Goal: Communication & Community: Share content

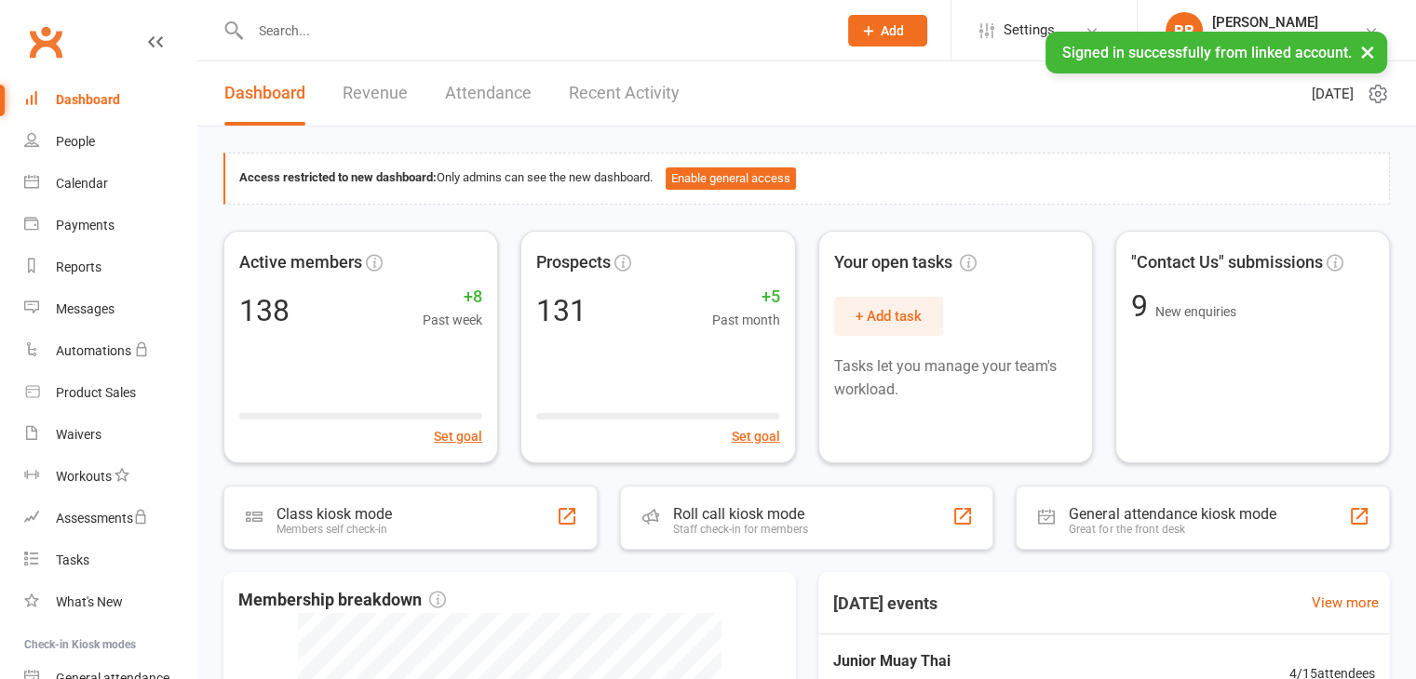
click at [325, 27] on input "text" at bounding box center [534, 31] width 579 height 26
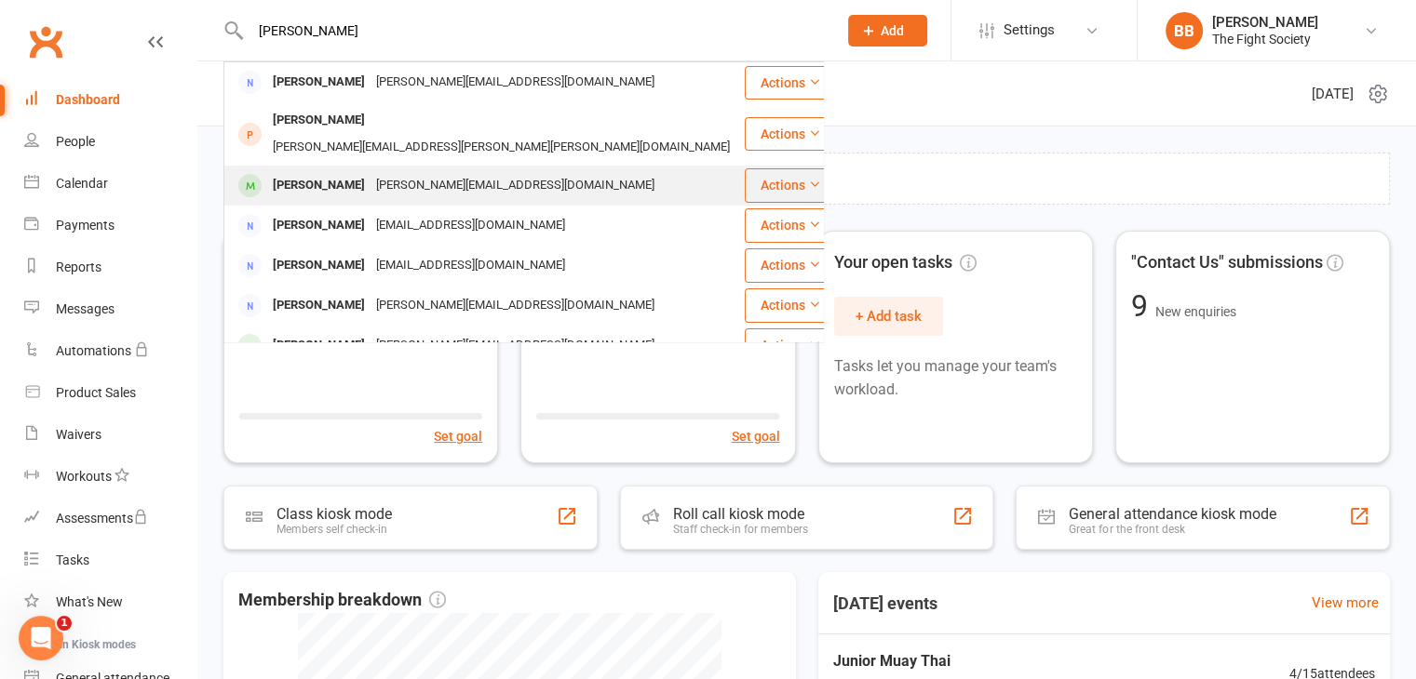
type input "[PERSON_NAME]"
click at [370, 172] on div "[PERSON_NAME]" at bounding box center [318, 185] width 103 height 27
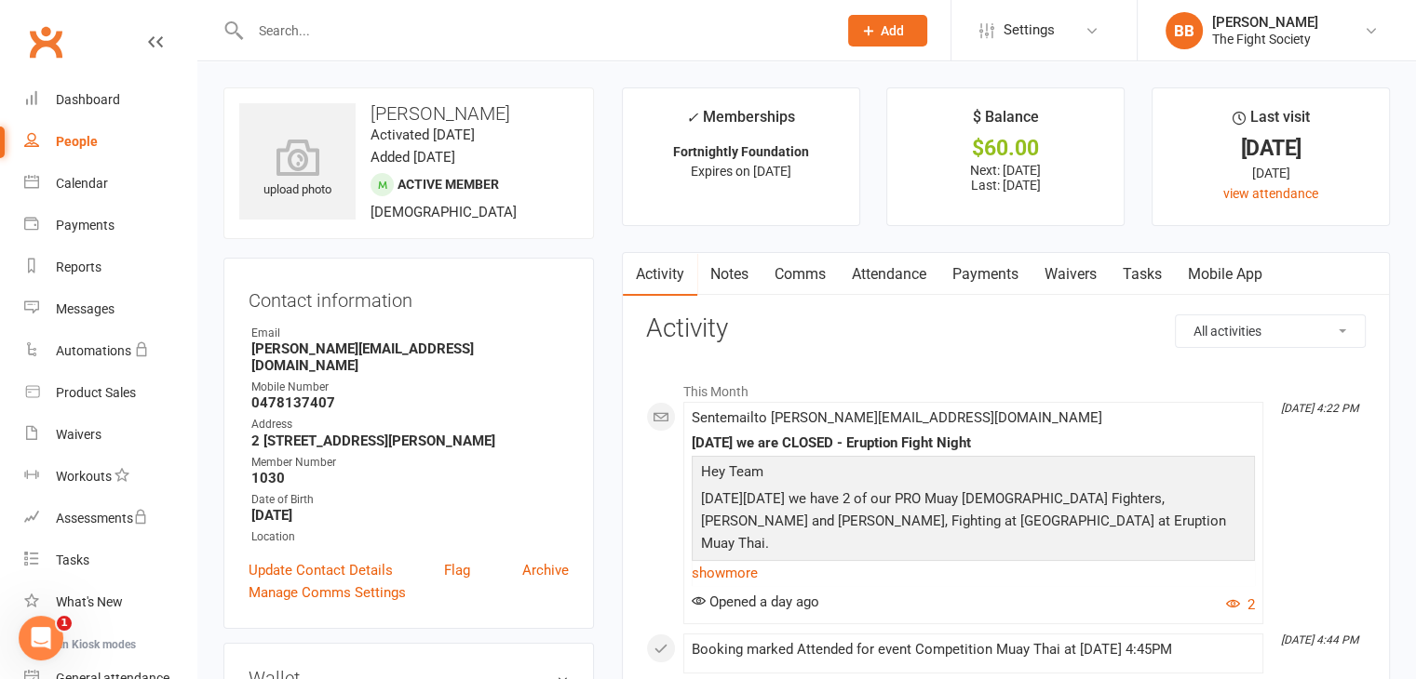
click at [336, 31] on input "text" at bounding box center [534, 31] width 579 height 26
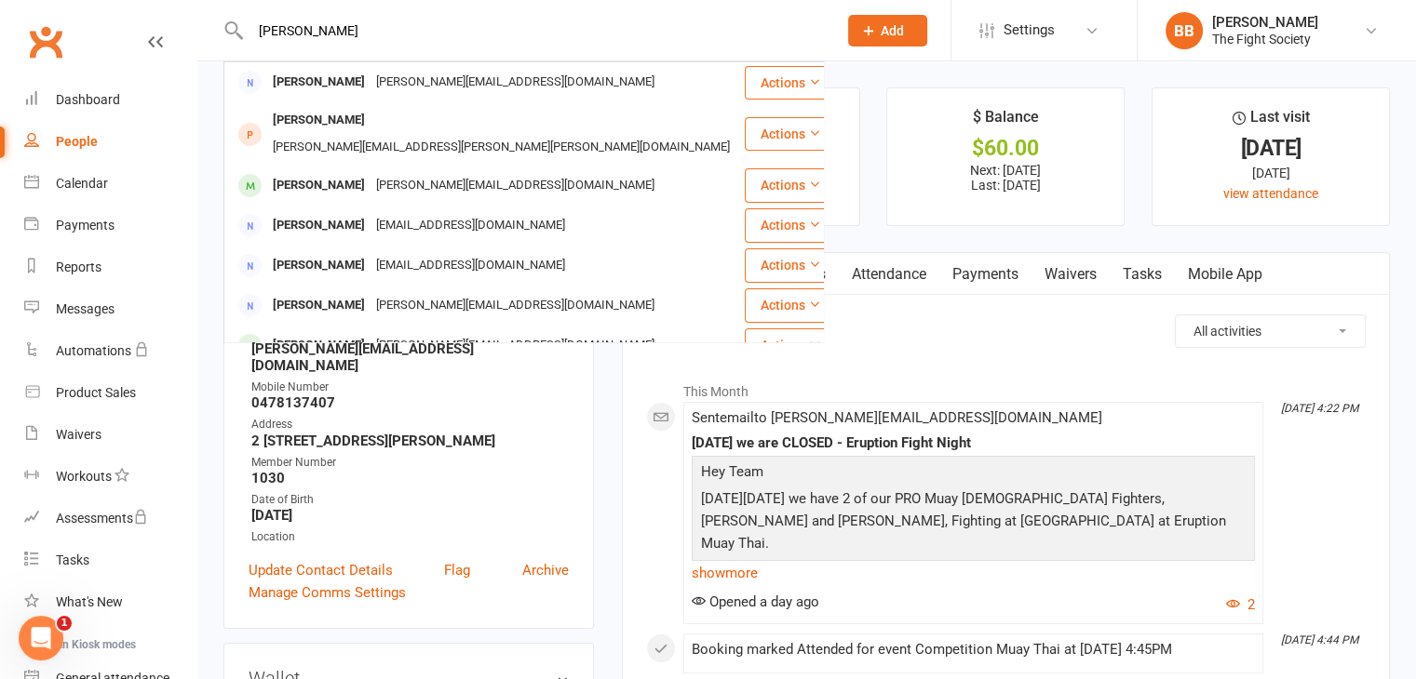
type input "[PERSON_NAME]"
click at [525, 509] on ul "Owner Email [PERSON_NAME][EMAIL_ADDRESS][DOMAIN_NAME] Mobile Number [PHONE_NUMB…" at bounding box center [409, 436] width 320 height 222
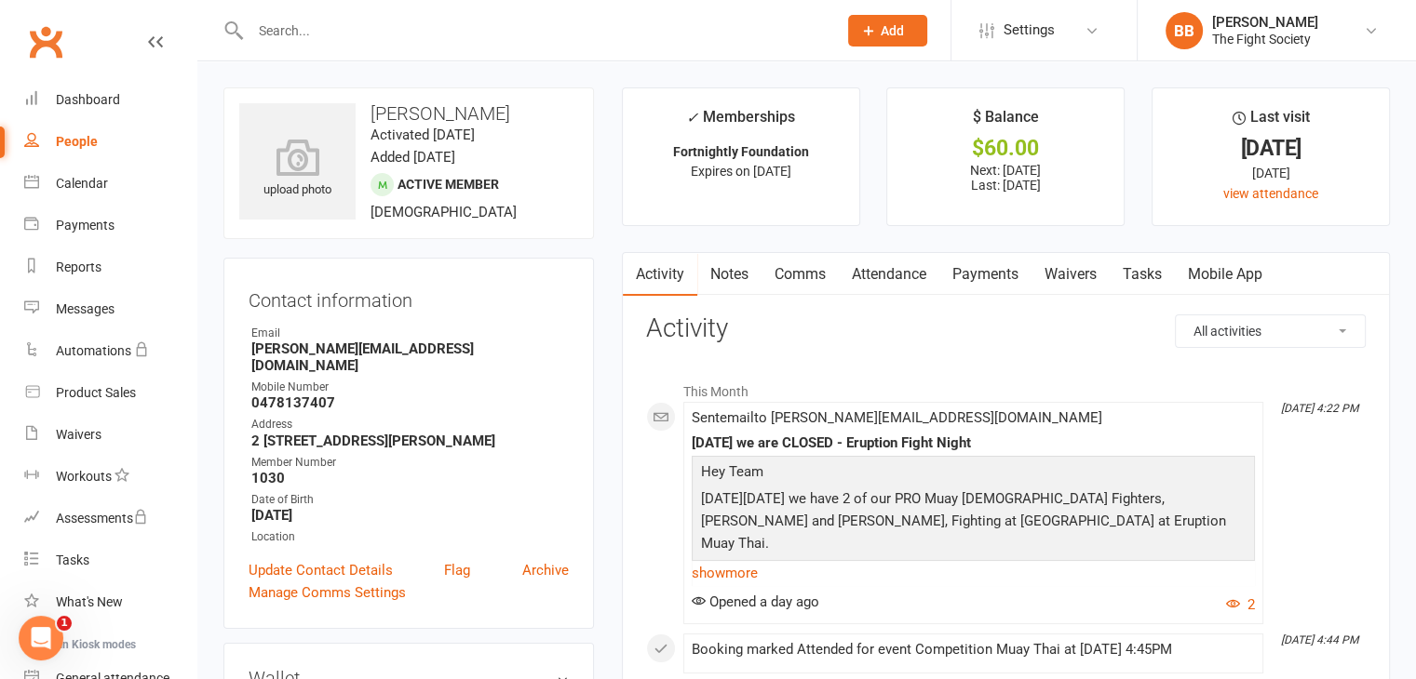
click at [804, 271] on link "Comms" at bounding box center [799, 274] width 77 height 43
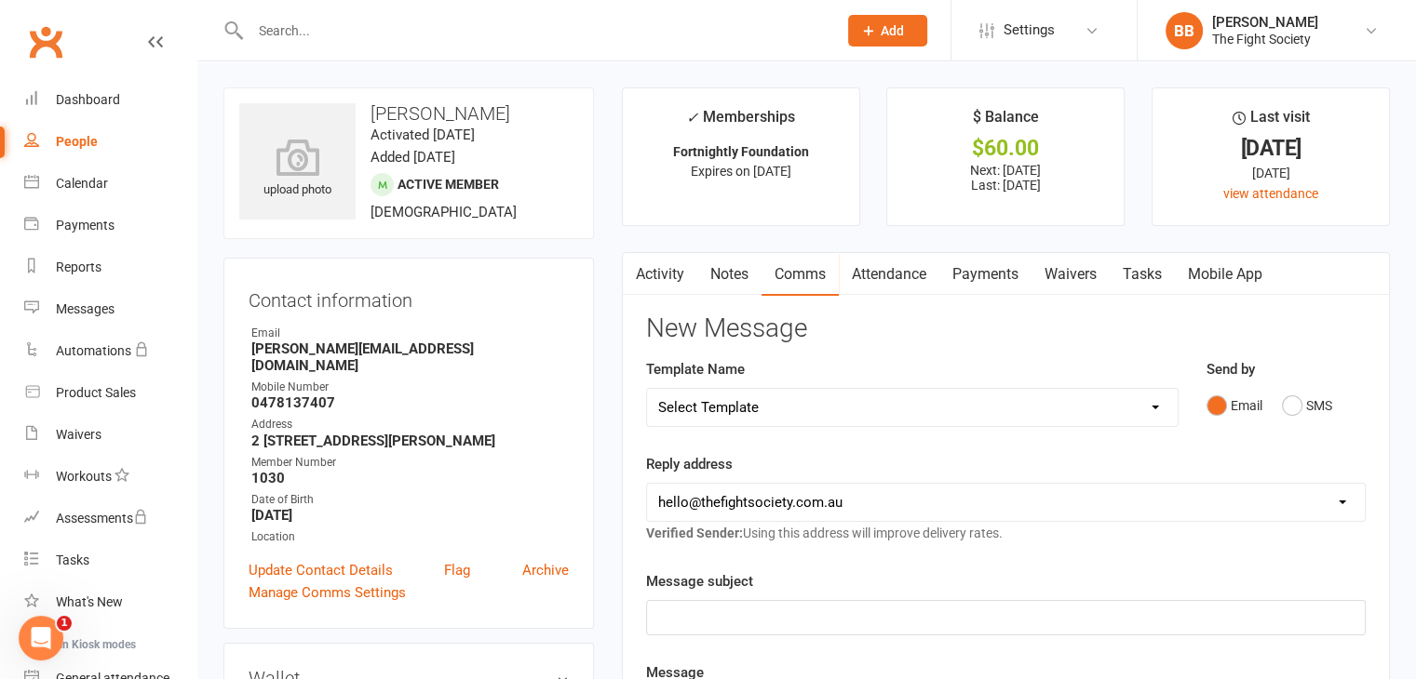
click at [788, 408] on select "Select Template [SMS] [Default template - review before using] Appointment remi…" at bounding box center [912, 407] width 531 height 37
select select "18"
click at [647, 389] on select "Select Template [SMS] [Default template - review before using] Appointment remi…" at bounding box center [912, 407] width 531 height 37
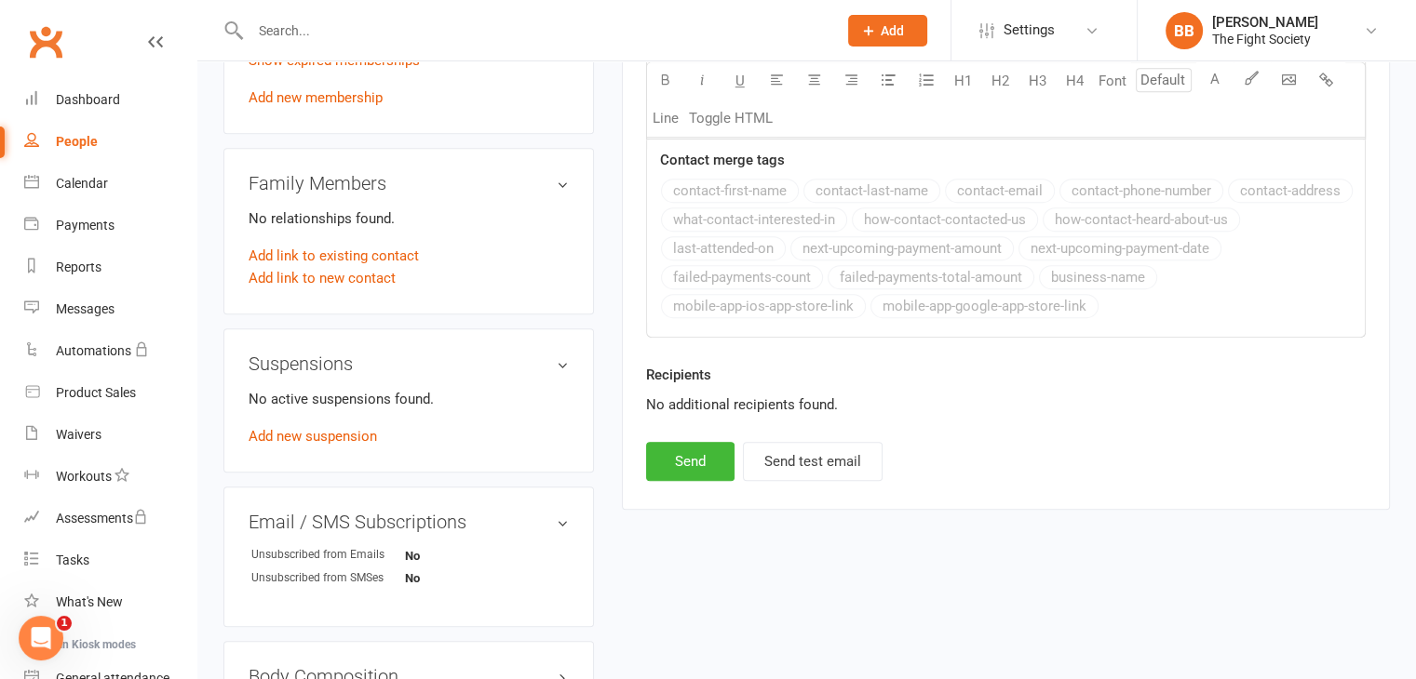
scroll to position [910, 0]
click at [707, 458] on button "Send" at bounding box center [690, 459] width 88 height 39
select select
